Goal: Find specific page/section: Find specific page/section

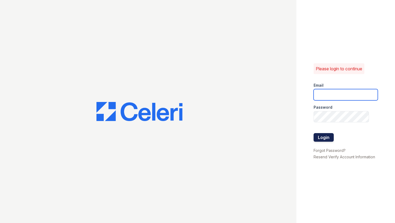
type input "[EMAIL_ADDRESS][DOMAIN_NAME]"
click at [318, 137] on button "Login" at bounding box center [323, 137] width 20 height 9
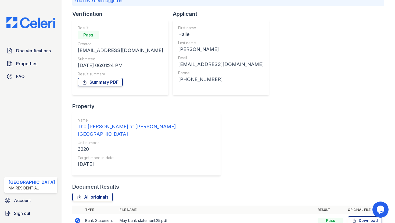
scroll to position [44, 0]
click at [29, 51] on span "Doc Verifications" at bounding box center [33, 51] width 35 height 6
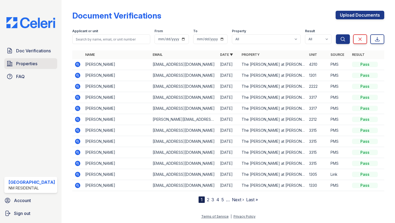
click at [25, 62] on span "Properties" at bounding box center [26, 63] width 21 height 6
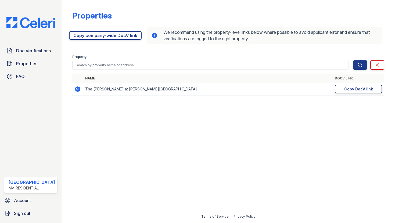
click at [83, 85] on td "The [PERSON_NAME] at [PERSON_NAME][GEOGRAPHIC_DATA]" at bounding box center [208, 89] width 250 height 13
click at [84, 91] on td "The [PERSON_NAME] at [PERSON_NAME][GEOGRAPHIC_DATA]" at bounding box center [208, 89] width 250 height 13
click at [75, 87] on icon at bounding box center [77, 88] width 5 height 5
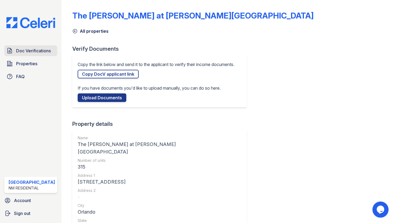
click at [33, 52] on span "Doc Verifications" at bounding box center [33, 51] width 35 height 6
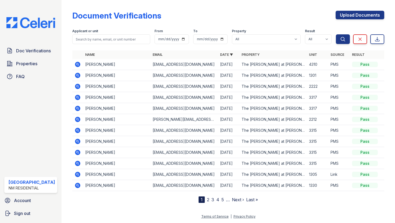
click at [207, 199] on link "2" at bounding box center [208, 199] width 2 height 5
click at [223, 199] on link "3" at bounding box center [224, 199] width 3 height 5
click at [208, 200] on link "1" at bounding box center [209, 199] width 2 height 5
